Goal: Task Accomplishment & Management: Manage account settings

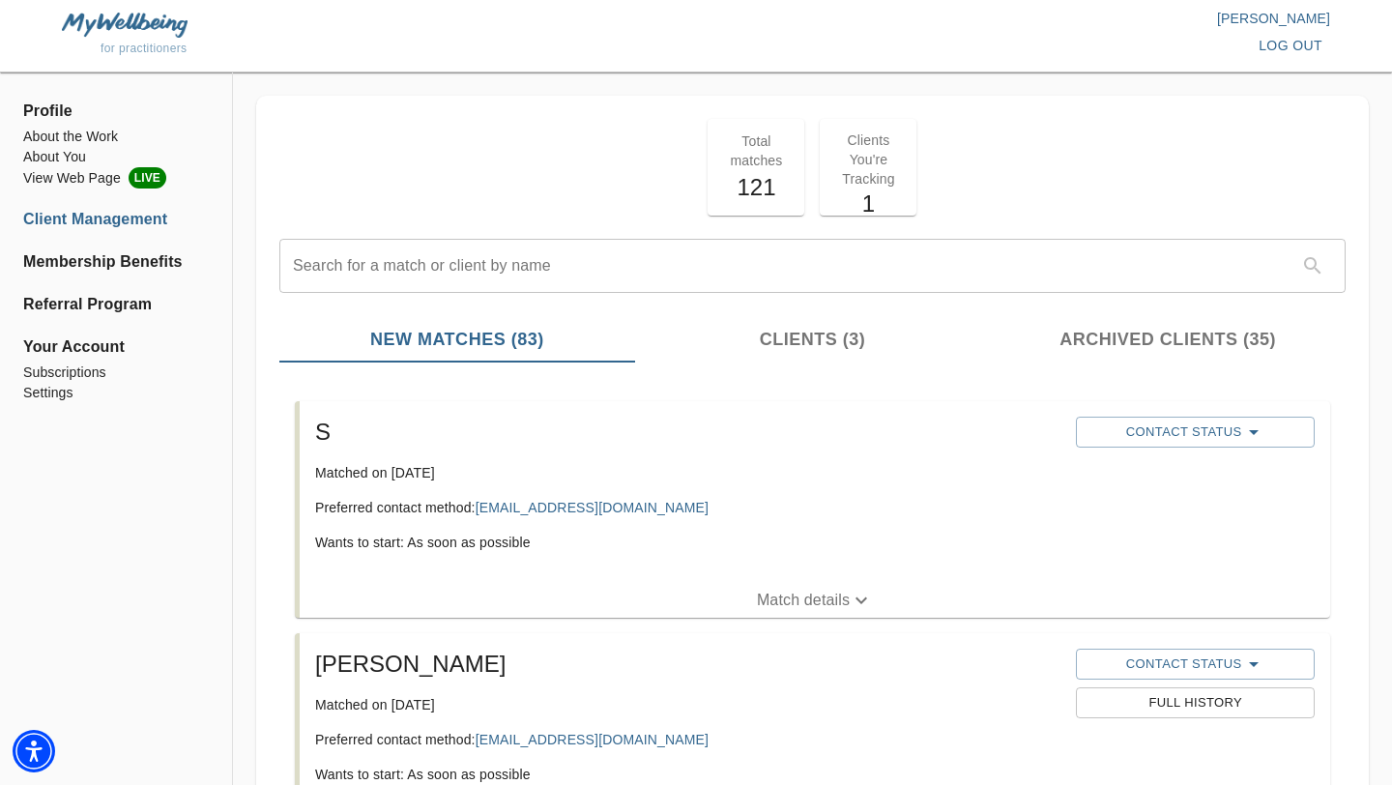
click at [790, 593] on p "Match details" at bounding box center [803, 600] width 93 height 23
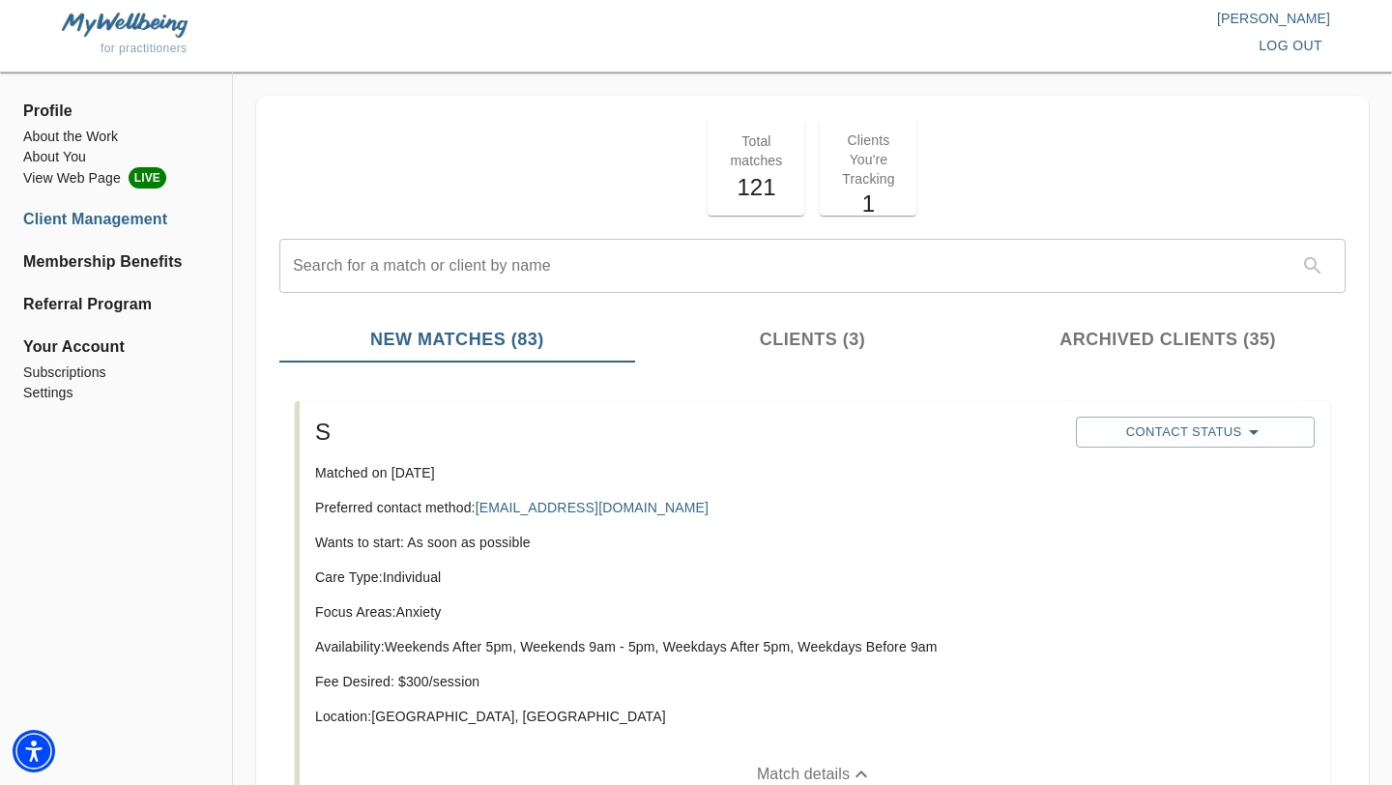
scroll to position [46, 0]
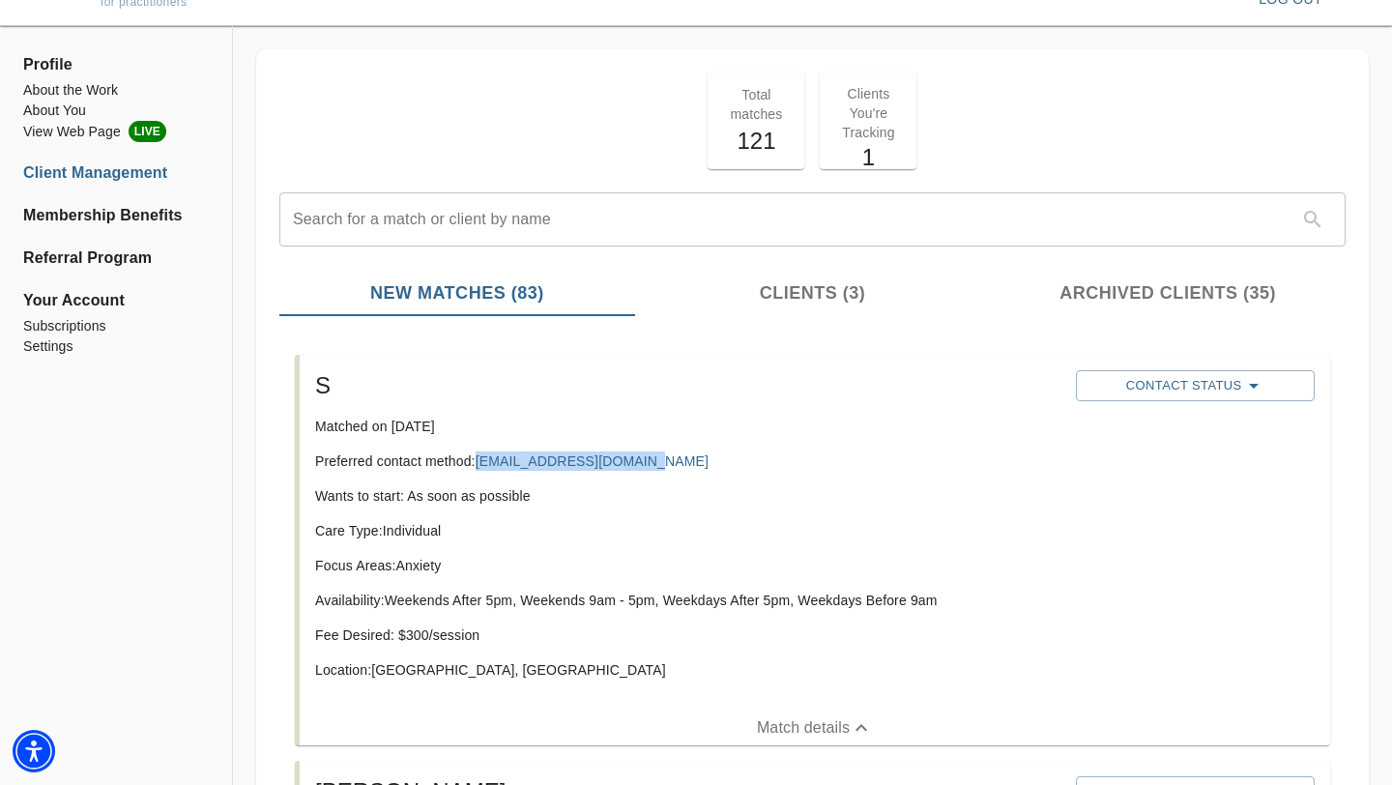
click at [489, 669] on p "Location: Brooklyn, NY" at bounding box center [688, 669] width 746 height 19
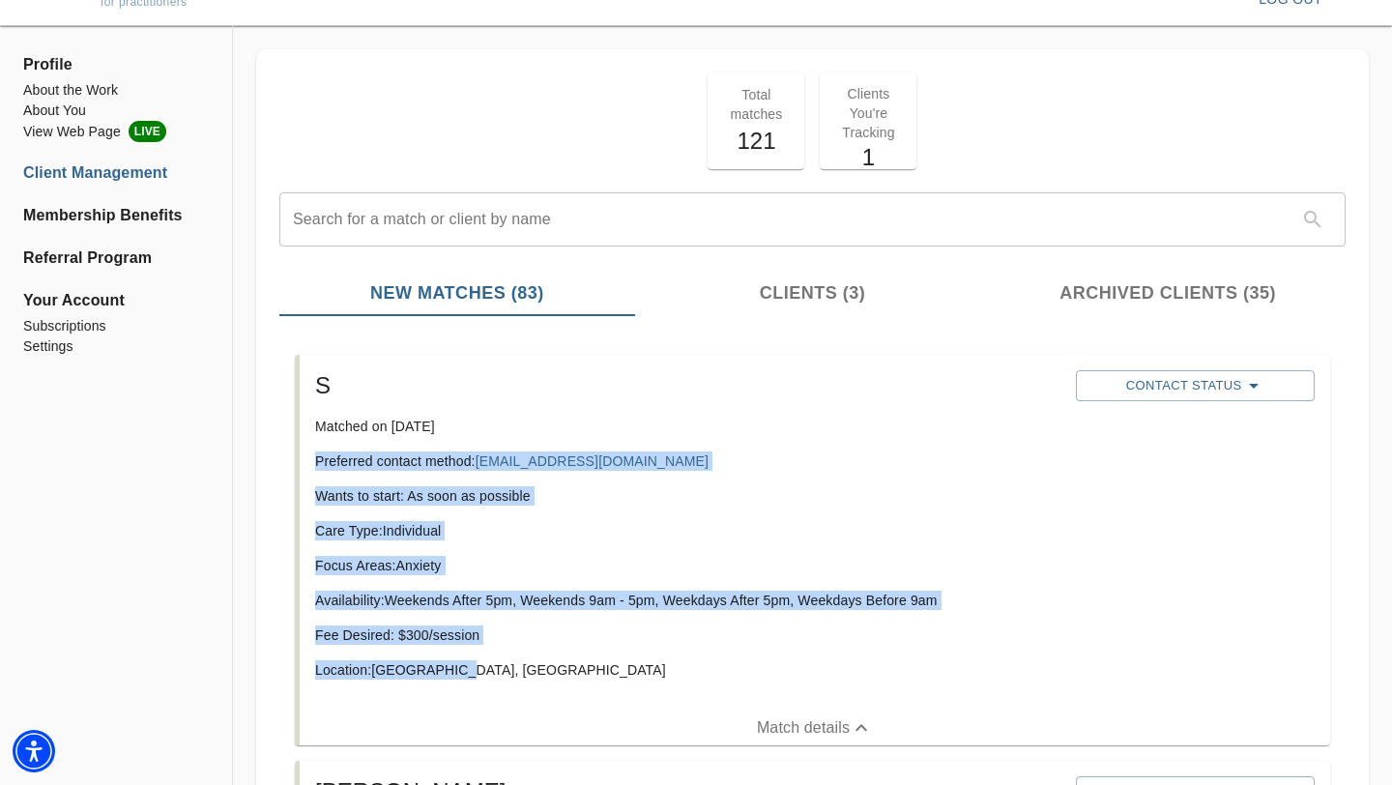
drag, startPoint x: 464, startPoint y: 665, endPoint x: 312, endPoint y: 466, distance: 250.5
click at [312, 466] on div "S Matched on September 13th, 2025 Preferred contact method: Backflipbabe108@aim…" at bounding box center [687, 533] width 761 height 340
copy div "Preferred contact method: Backflipbabe108@aim.com Wants to start: As soon as po…"
click at [700, 297] on span "Clients (3)" at bounding box center [813, 293] width 333 height 26
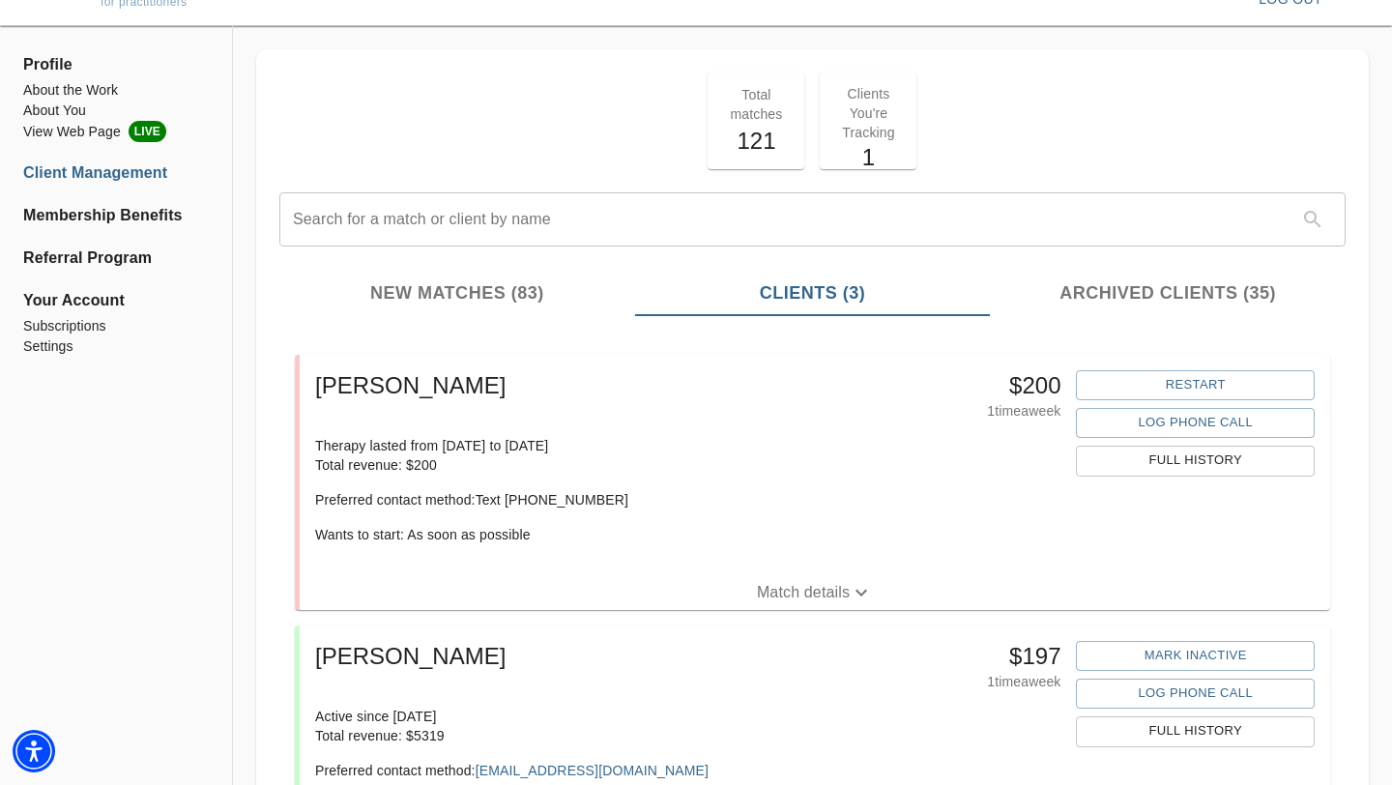
click at [546, 280] on span "New Matches (83)" at bounding box center [457, 293] width 333 height 26
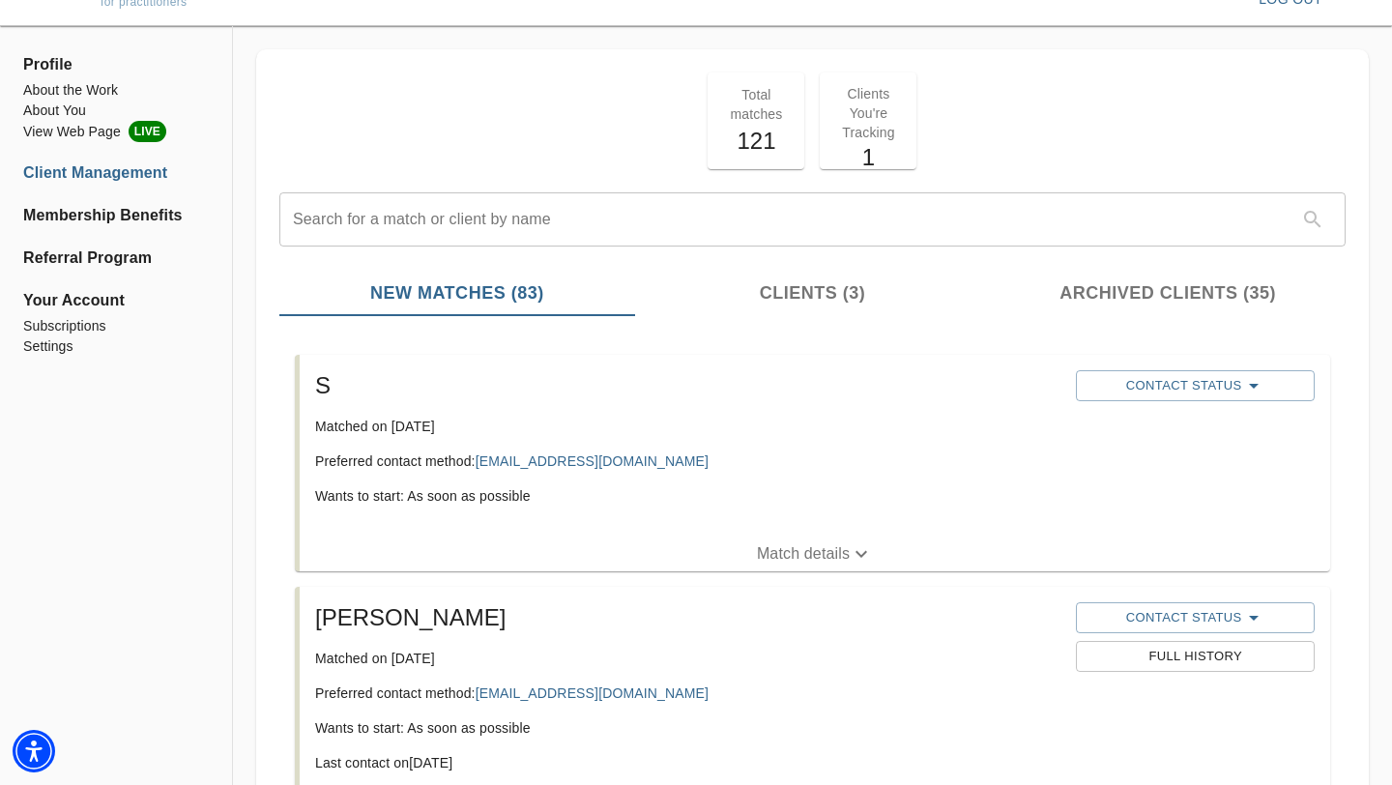
click at [697, 557] on span "Match details" at bounding box center [815, 553] width 1031 height 23
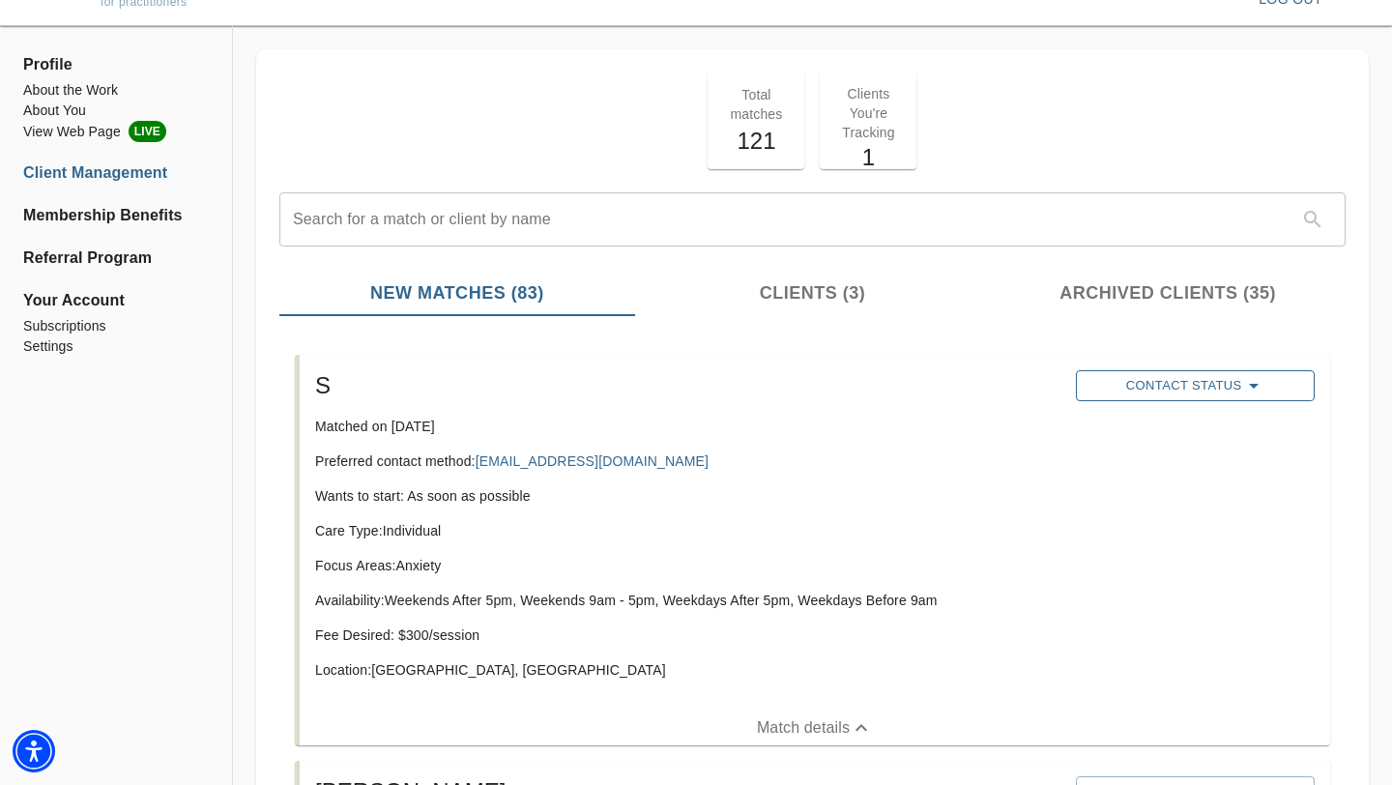
click at [1111, 396] on span "Contact Status" at bounding box center [1195, 385] width 219 height 23
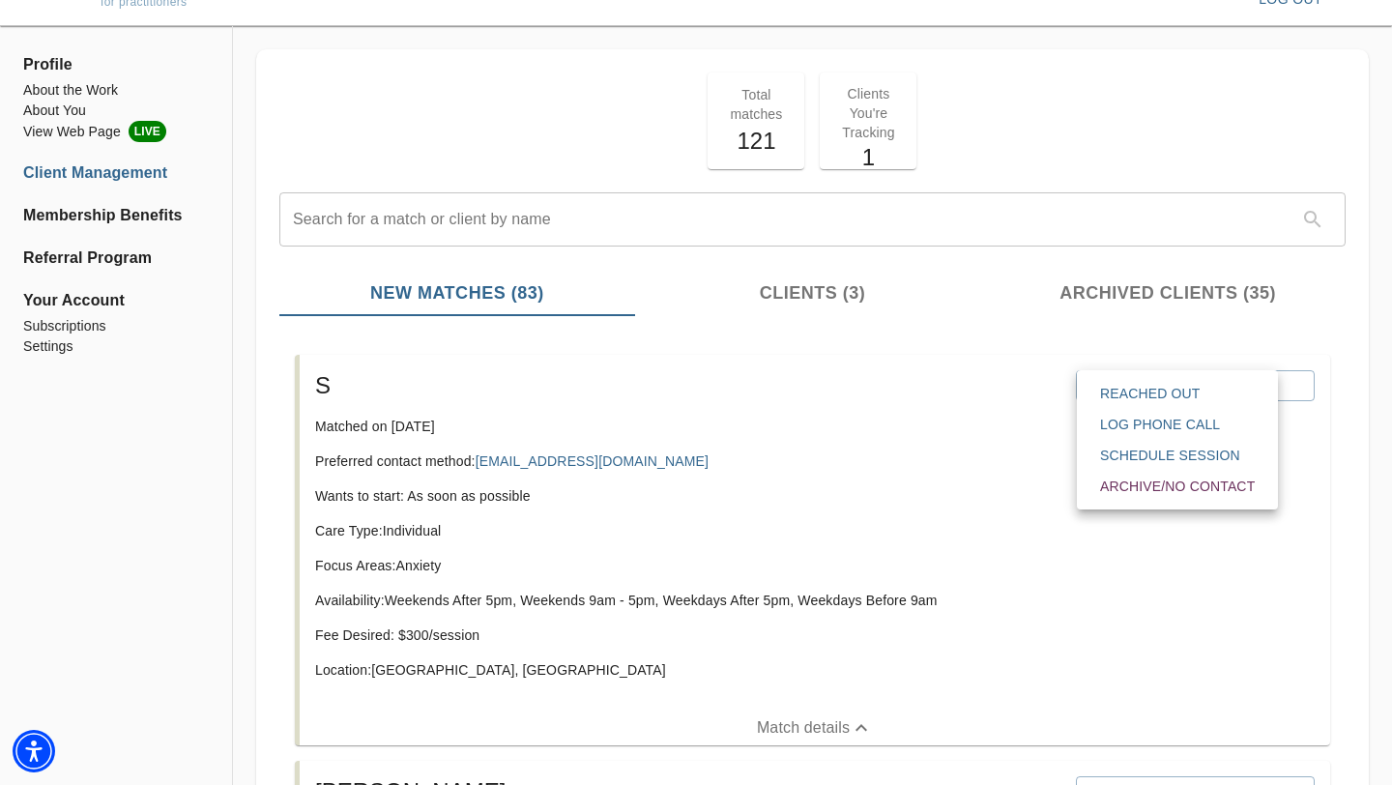
click at [1128, 402] on span "Reached Out" at bounding box center [1177, 393] width 155 height 19
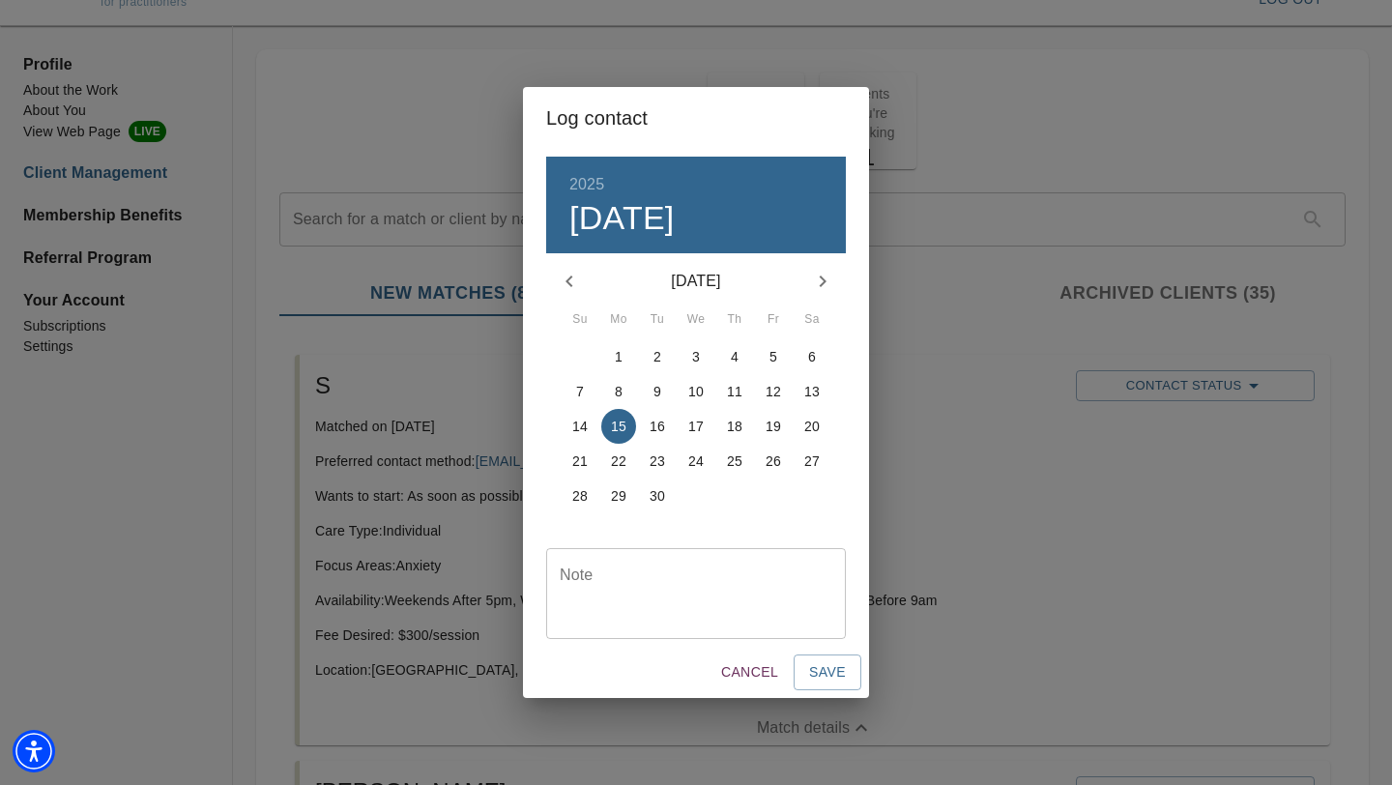
click at [704, 641] on div "2025 Mon, Sep 15 September 2025 Su Mo Tu We Th Fr Sa 31 1 2 3 4 5 6 7 8 9 10 11…" at bounding box center [696, 398] width 346 height 498
click at [717, 616] on textarea at bounding box center [696, 594] width 273 height 55
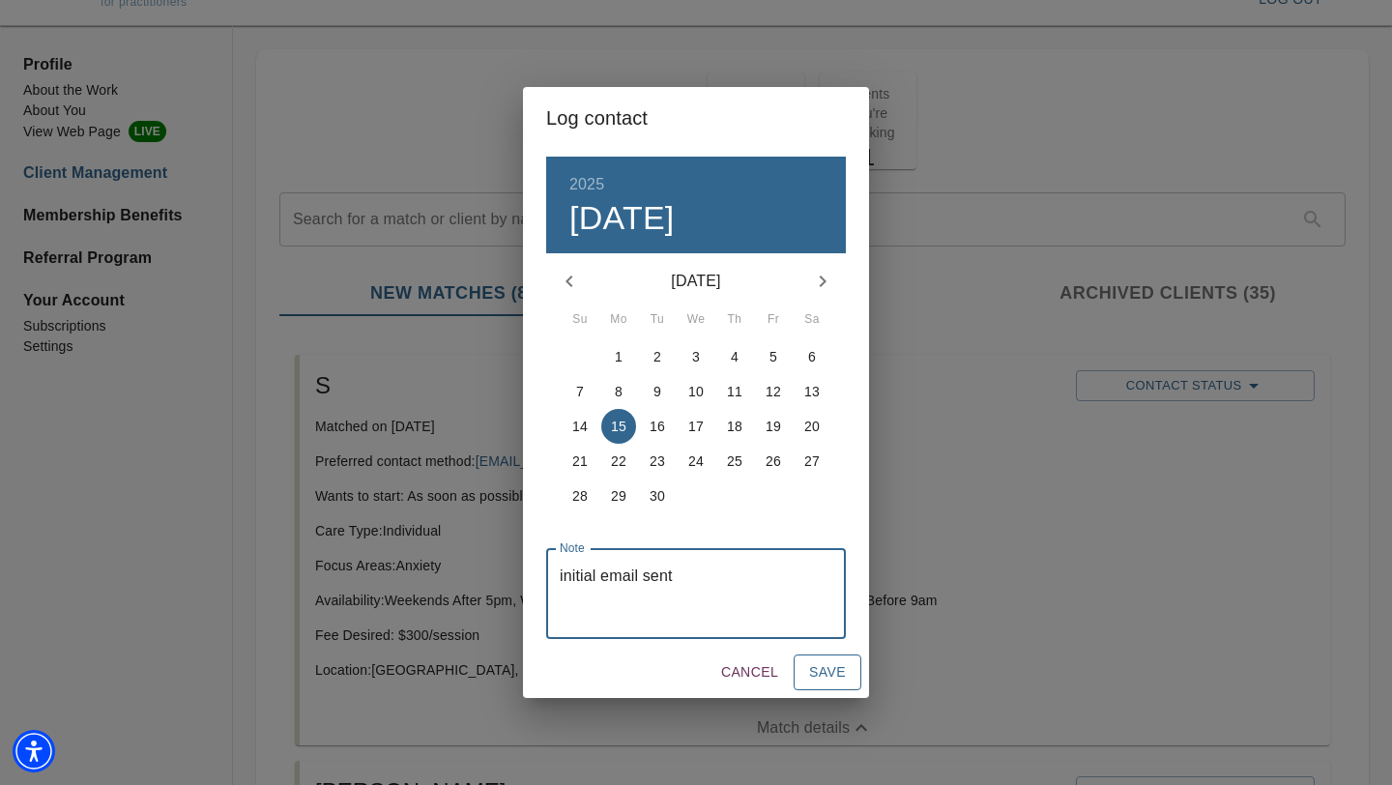
type textarea "initial email sent"
click at [832, 677] on span "Save" at bounding box center [827, 672] width 37 height 24
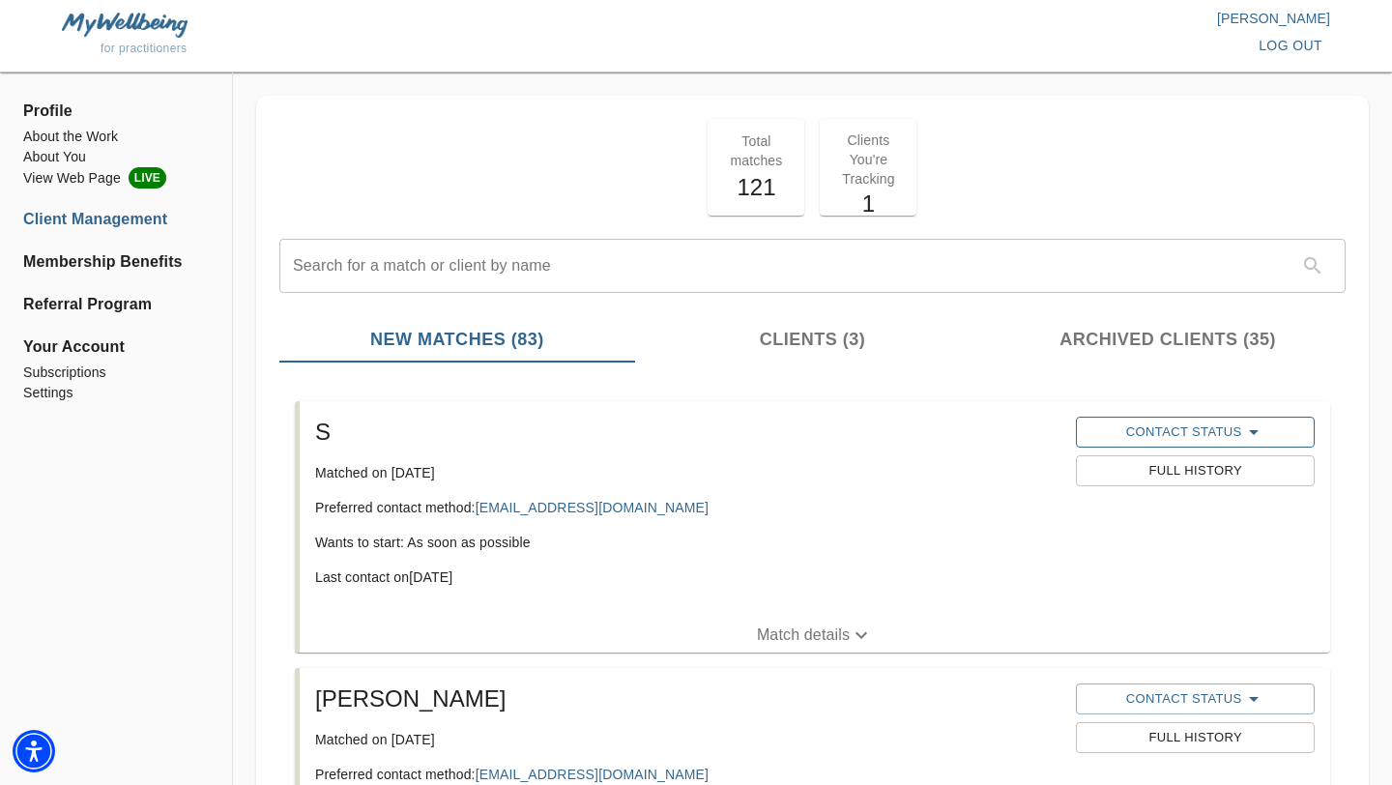
click at [1103, 424] on span "Contact Status" at bounding box center [1195, 432] width 219 height 23
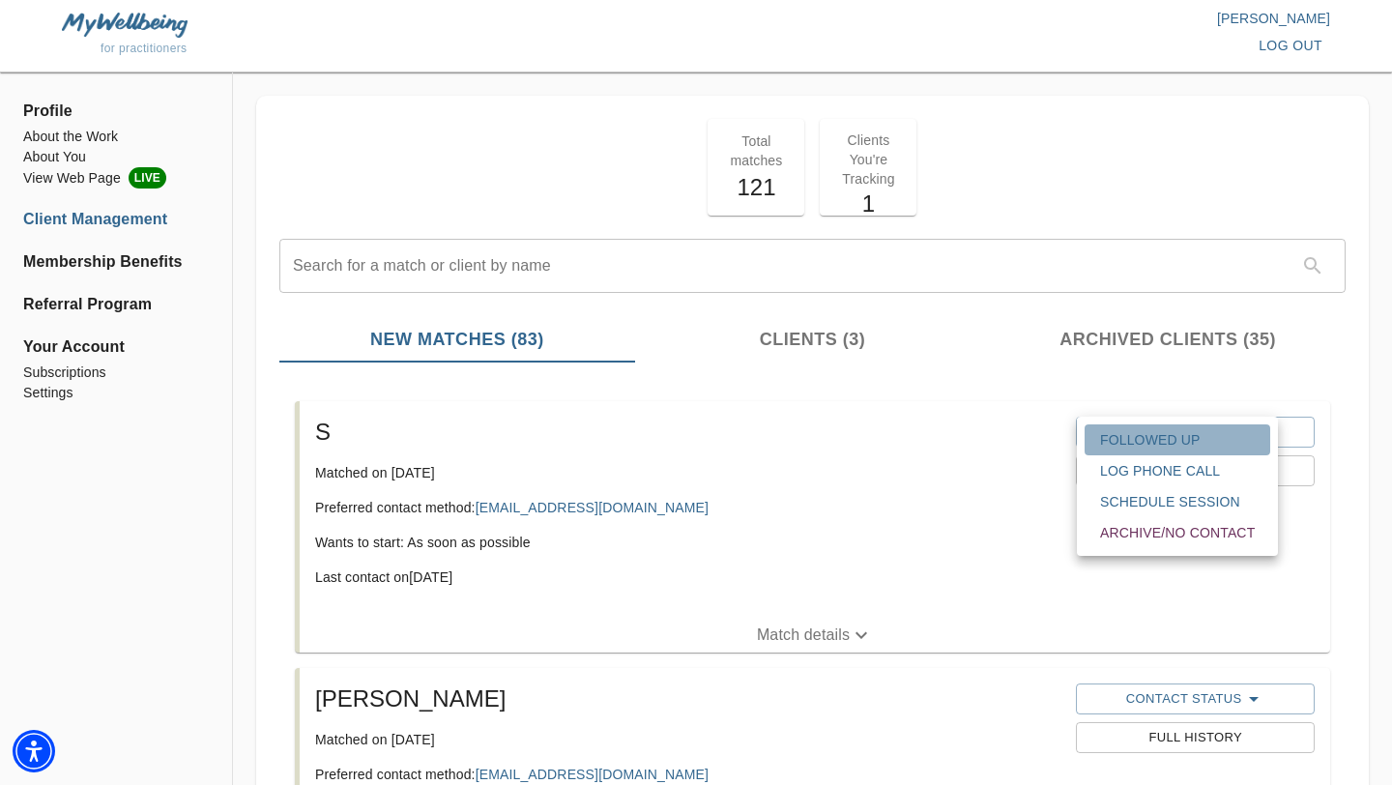
click at [1109, 435] on span "Followed Up" at bounding box center [1177, 439] width 155 height 19
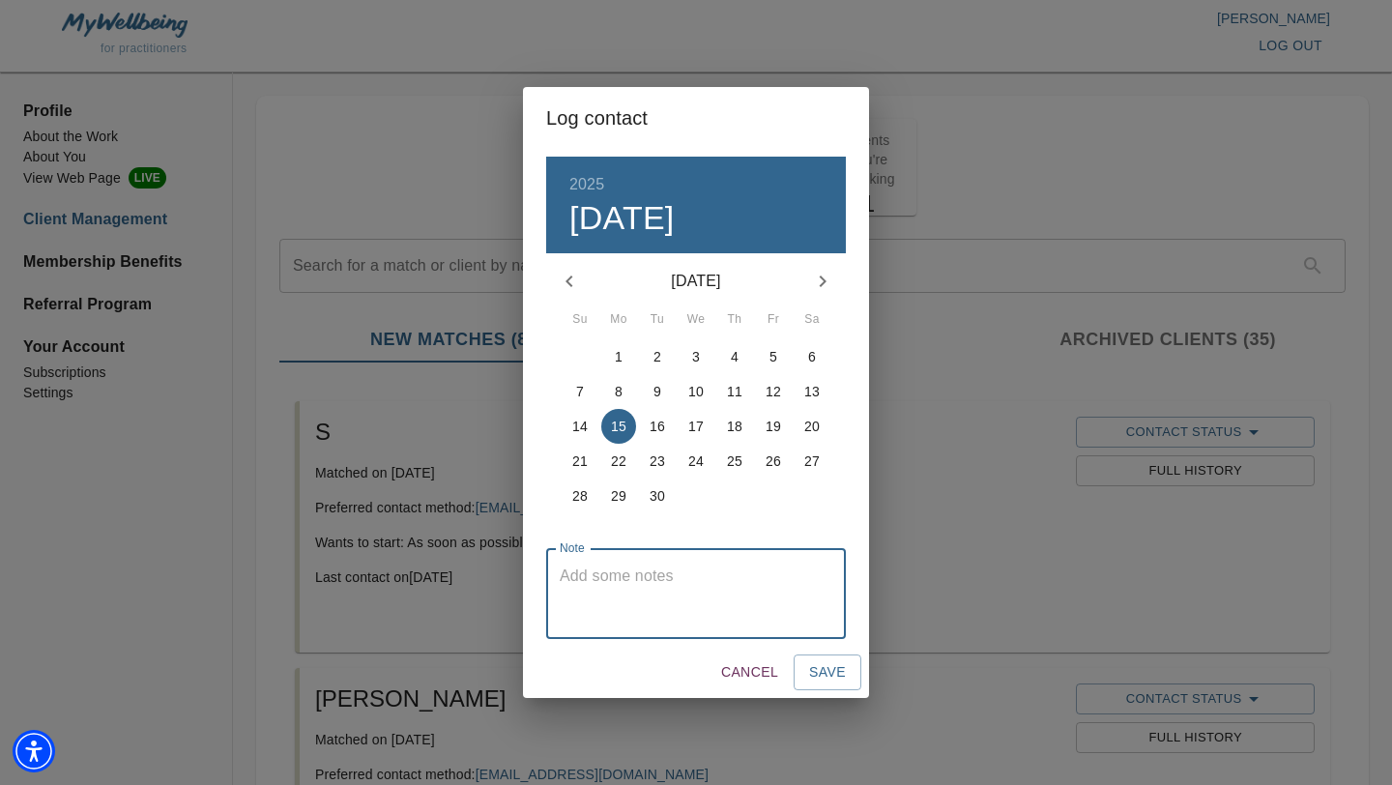
click at [729, 577] on textarea at bounding box center [696, 594] width 273 height 55
type textarea "email is incorrect because my initial email outreach got bounced back"
click at [819, 665] on span "Save" at bounding box center [827, 672] width 37 height 24
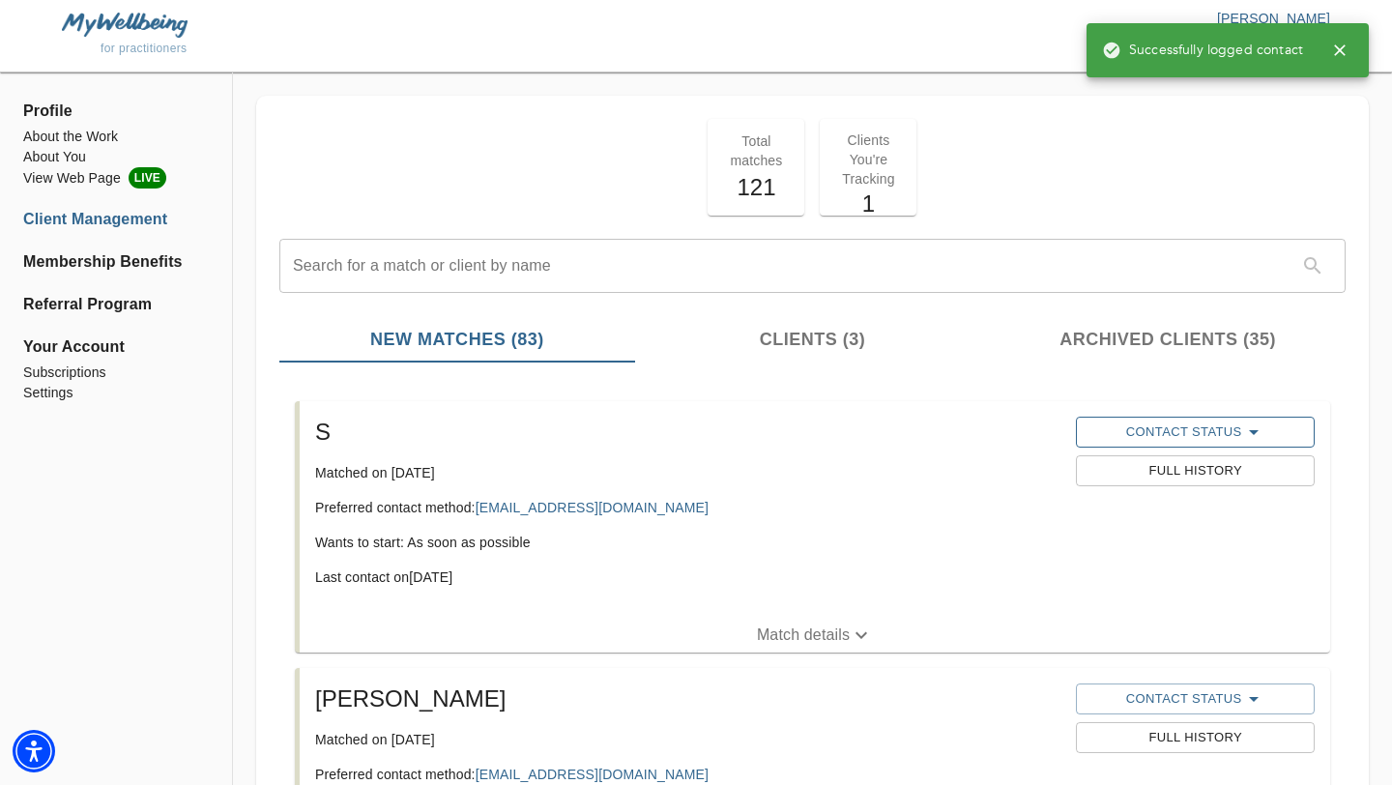
click at [1132, 427] on span "Contact Status" at bounding box center [1195, 432] width 219 height 23
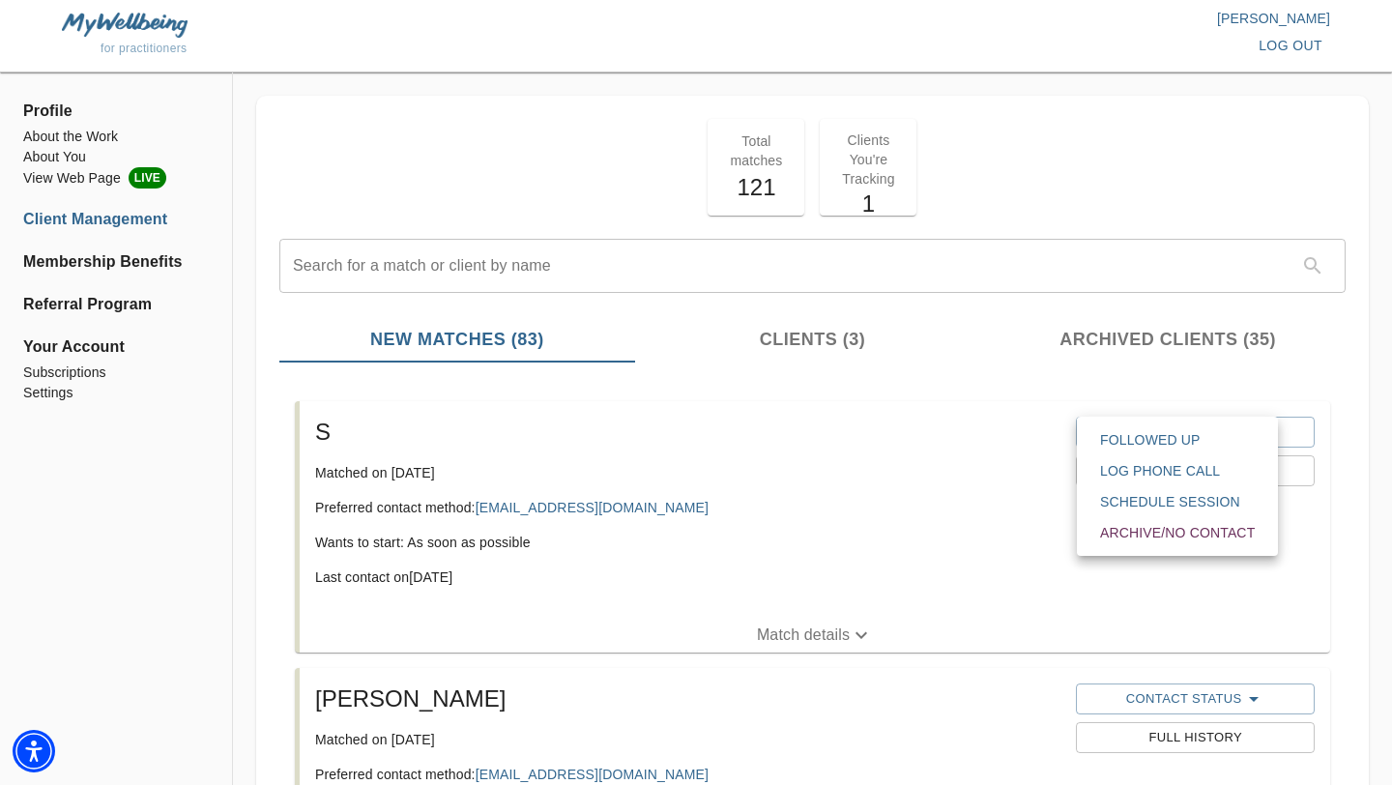
click at [1176, 540] on span "Archive/No contact" at bounding box center [1177, 532] width 155 height 19
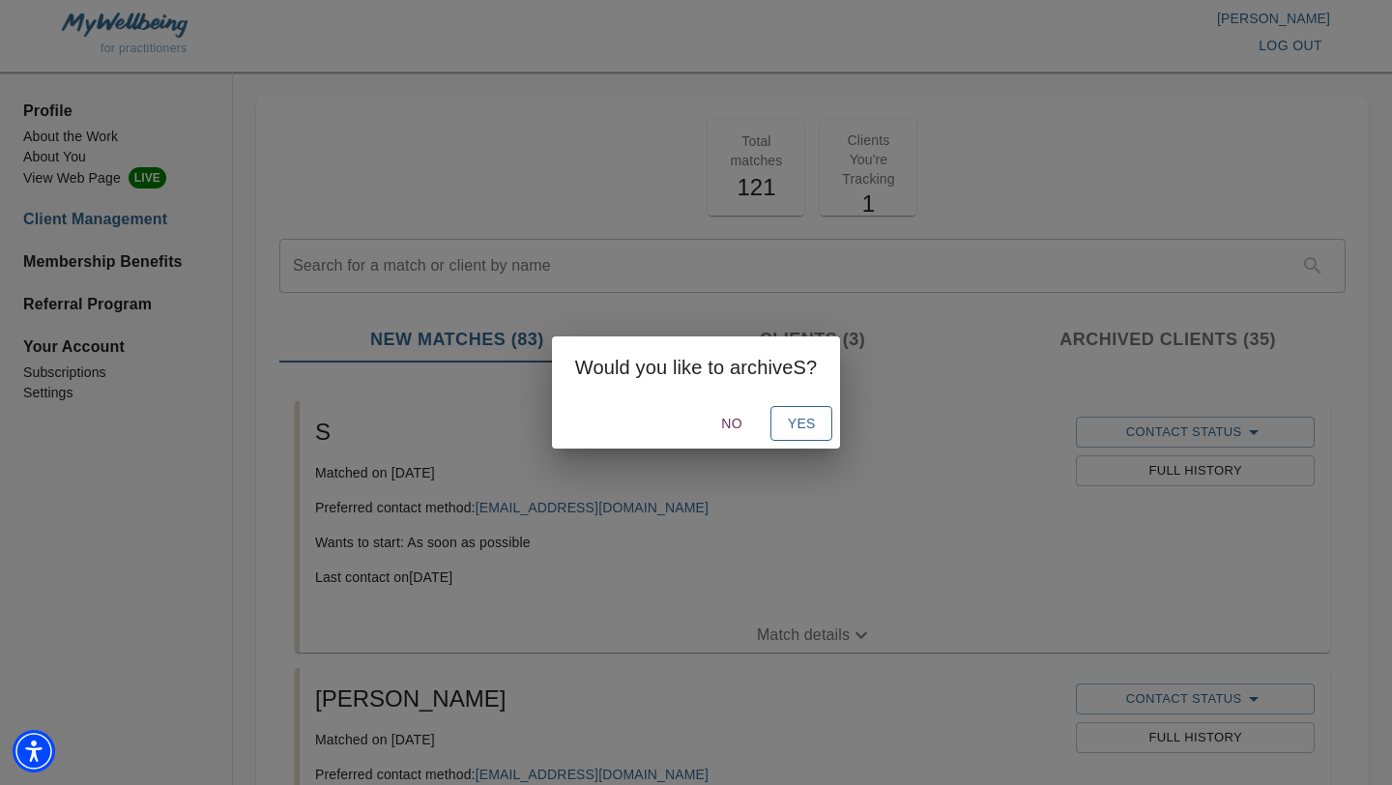
click at [794, 430] on span "Yes" at bounding box center [801, 424] width 31 height 24
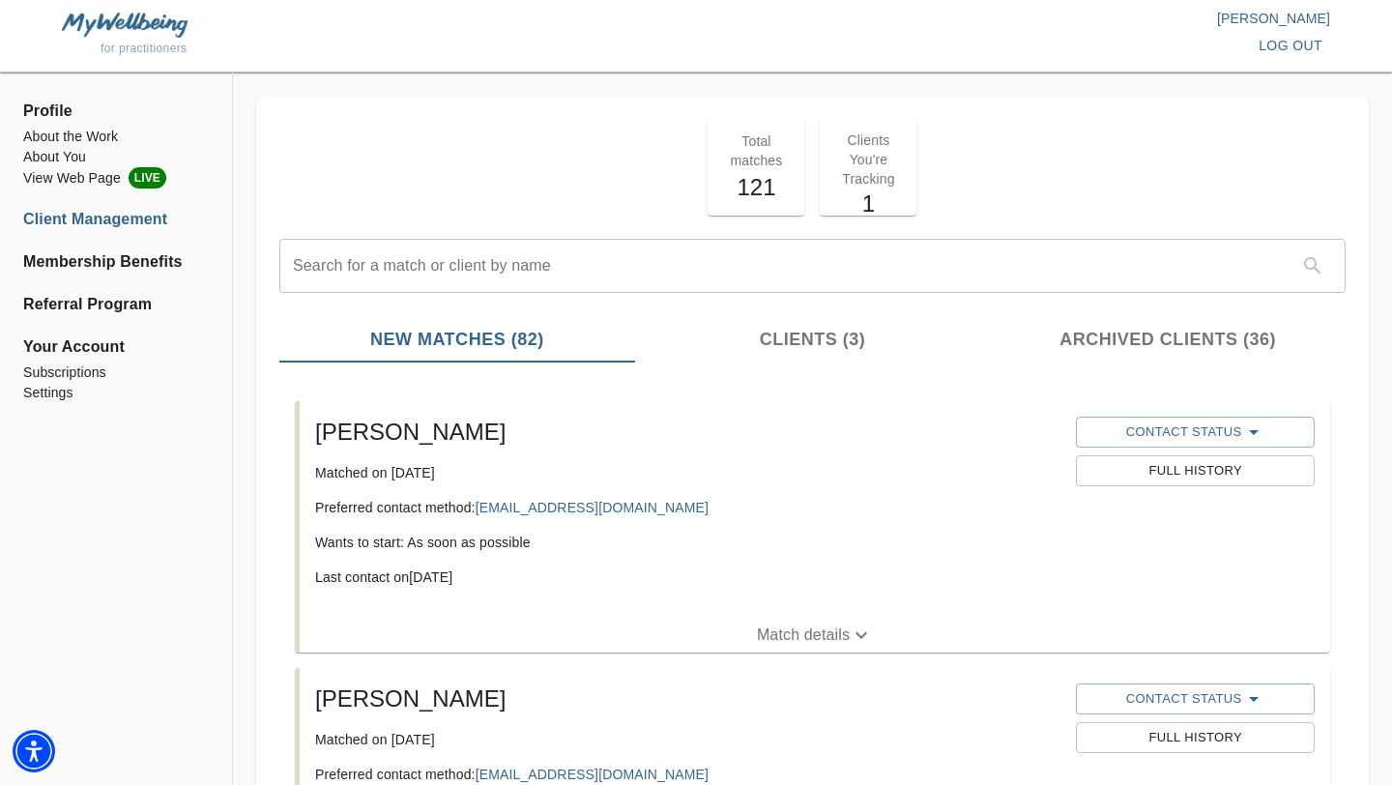
click at [1303, 44] on span "log out" at bounding box center [1291, 46] width 64 height 24
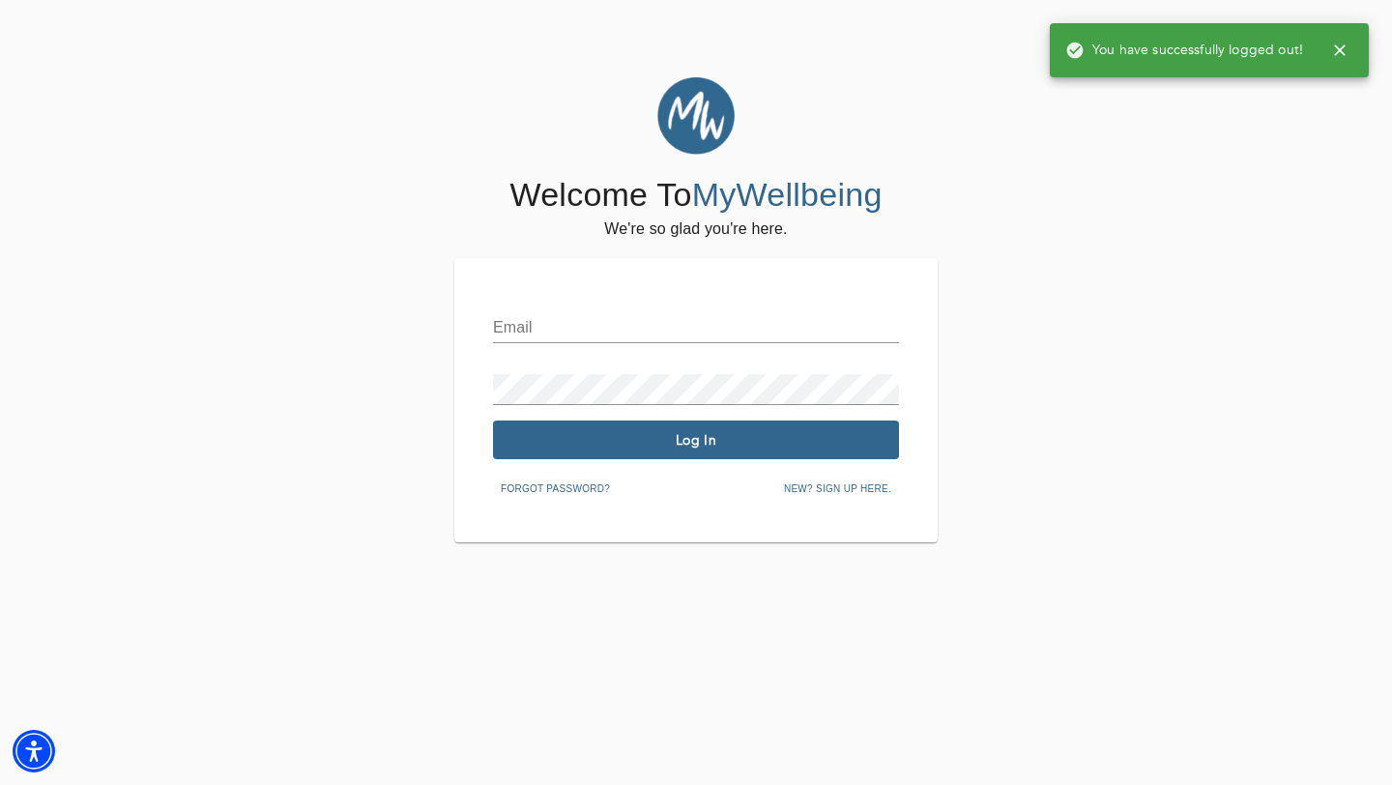
type input "[EMAIL_ADDRESS][DOMAIN_NAME]"
